Goal: Task Accomplishment & Management: Complete application form

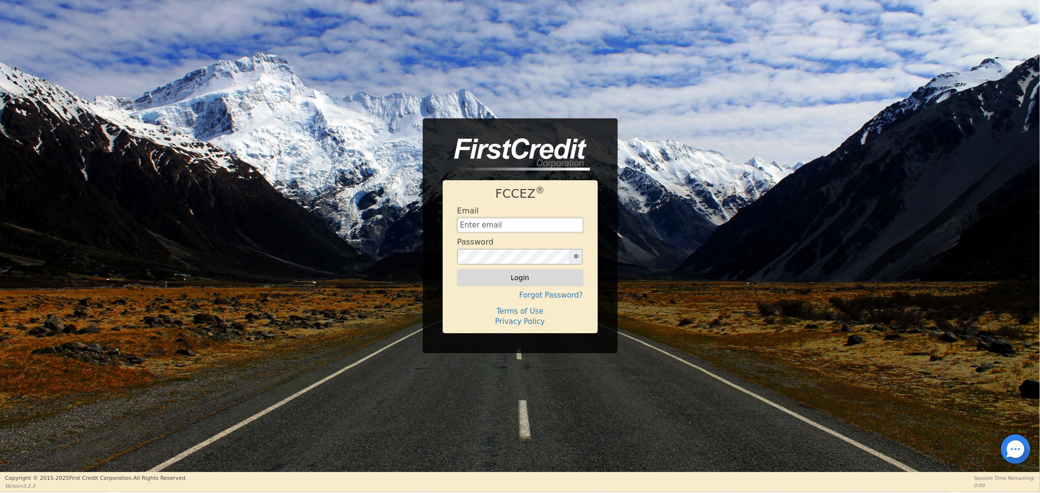
type input "[EMAIL_ADDRESS][DOMAIN_NAME]"
click at [501, 277] on button "Login" at bounding box center [520, 278] width 126 height 17
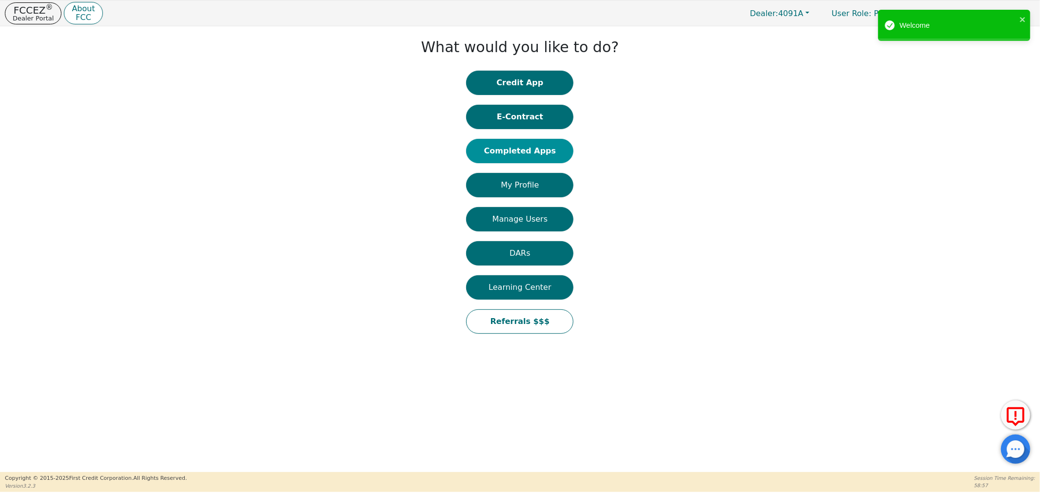
click at [504, 158] on button "Completed Apps" at bounding box center [519, 151] width 107 height 24
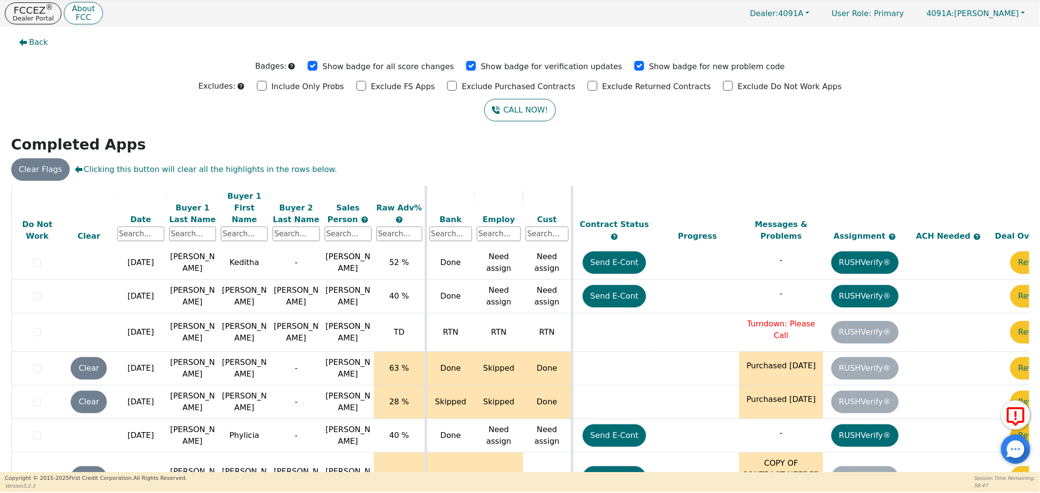
scroll to position [12, 0]
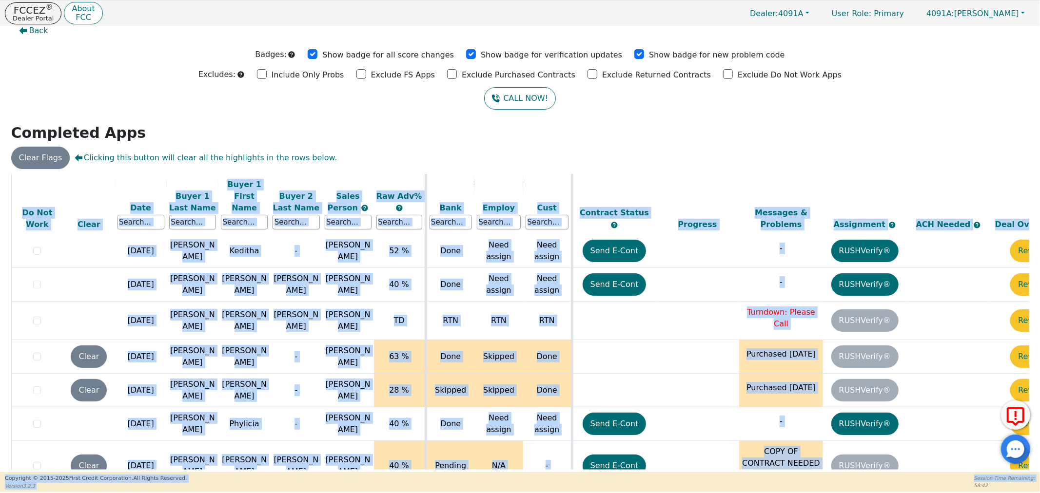
drag, startPoint x: 418, startPoint y: 467, endPoint x: 719, endPoint y: 487, distance: 301.5
click at [719, 487] on div "FCCEZ ® Dealer Portal About FCC Dealer: 4091A User Role : Primary 4091A: [PERSO…" at bounding box center [520, 246] width 1040 height 492
click at [707, 467] on div "ALL VALUES ON THIS PAGE ARE UPDATED IN REAL TIME VERIFICATION STATUS Do Not Wor…" at bounding box center [520, 322] width 1018 height 296
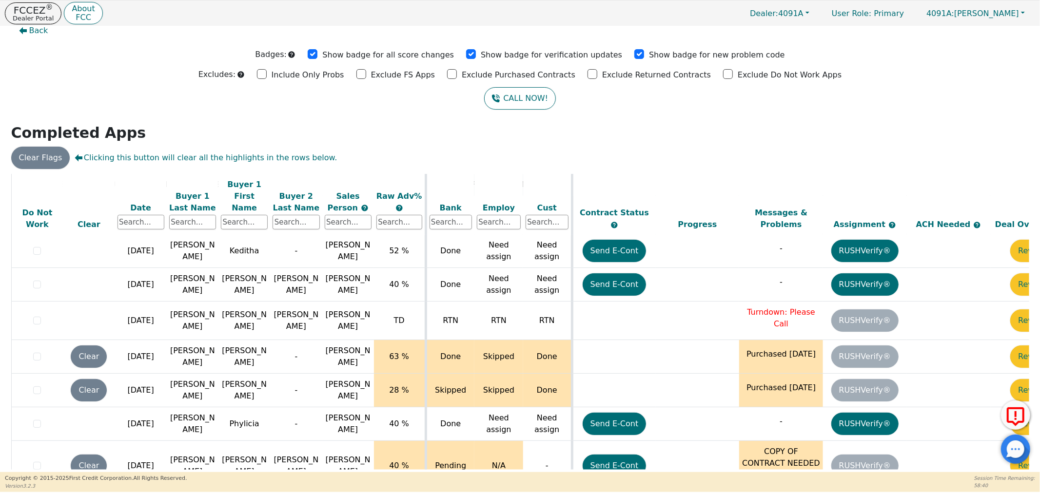
scroll to position [398, 50]
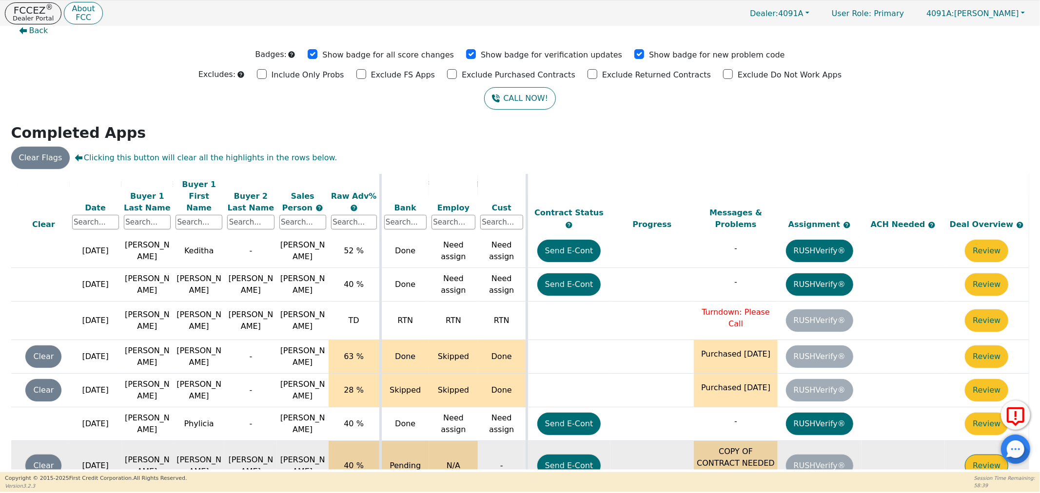
click at [965, 455] on button "Review" at bounding box center [986, 466] width 43 height 22
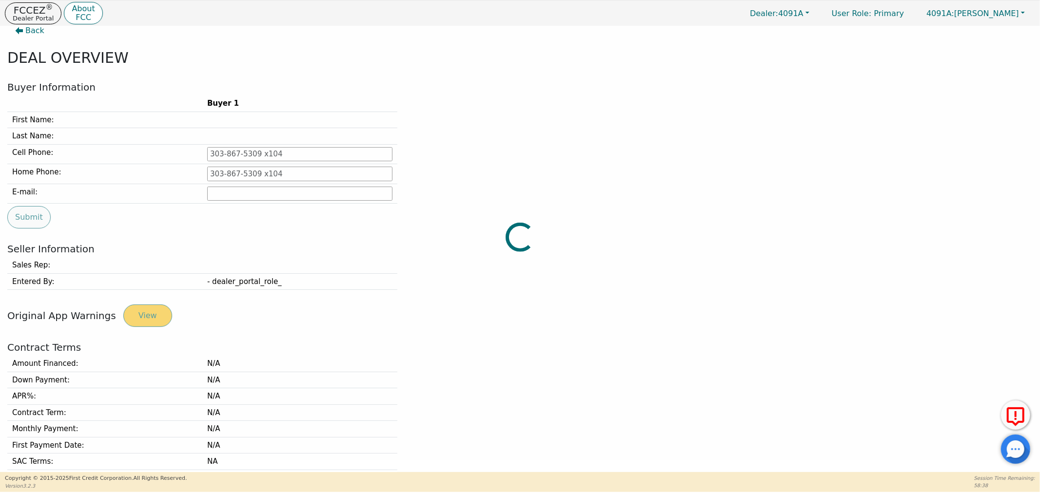
type input "[PHONE_NUMBER]"
type input "[EMAIL_ADDRESS][DOMAIN_NAME]"
